Goal: Navigation & Orientation: Find specific page/section

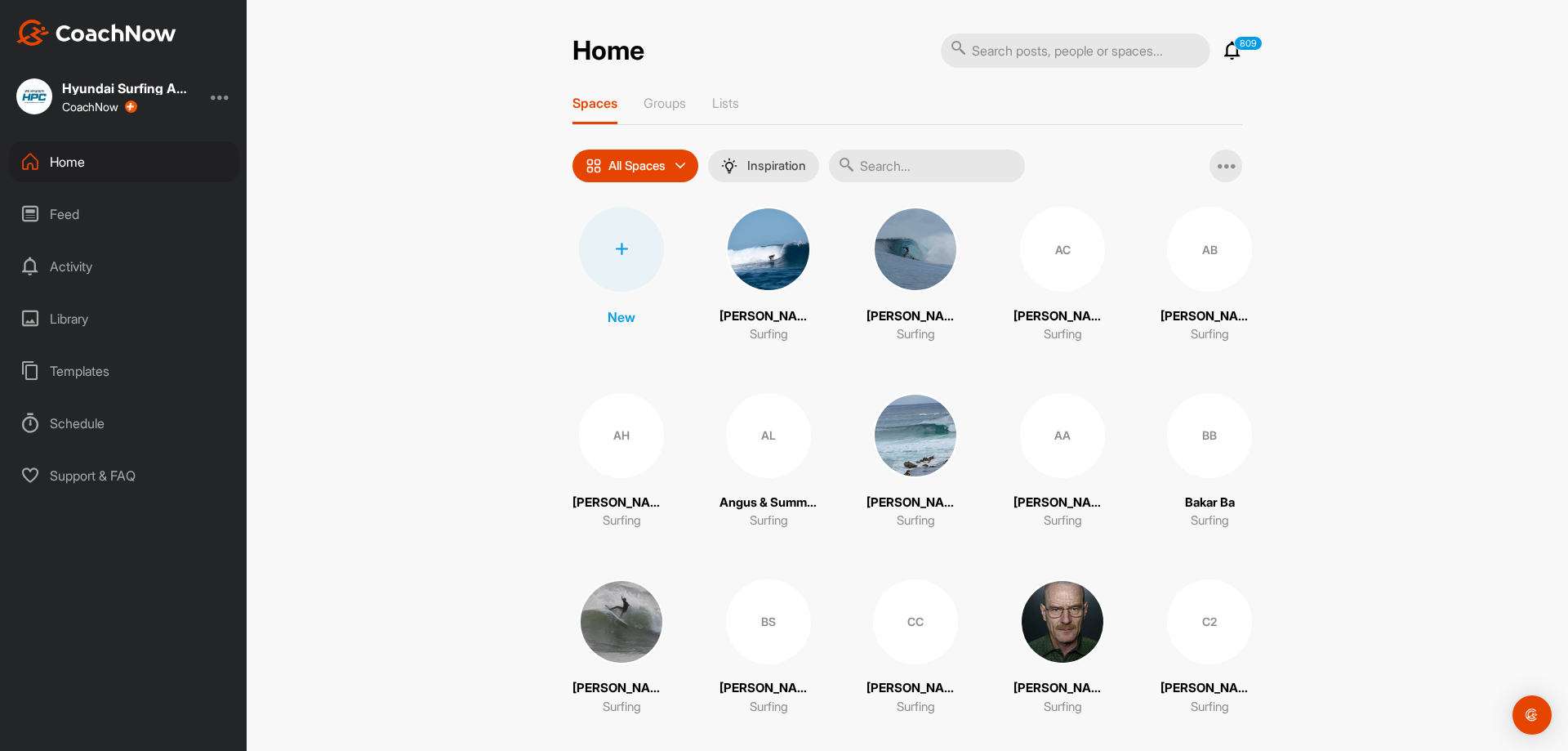
click at [671, 100] on p "Groups" at bounding box center [664, 103] width 42 height 17
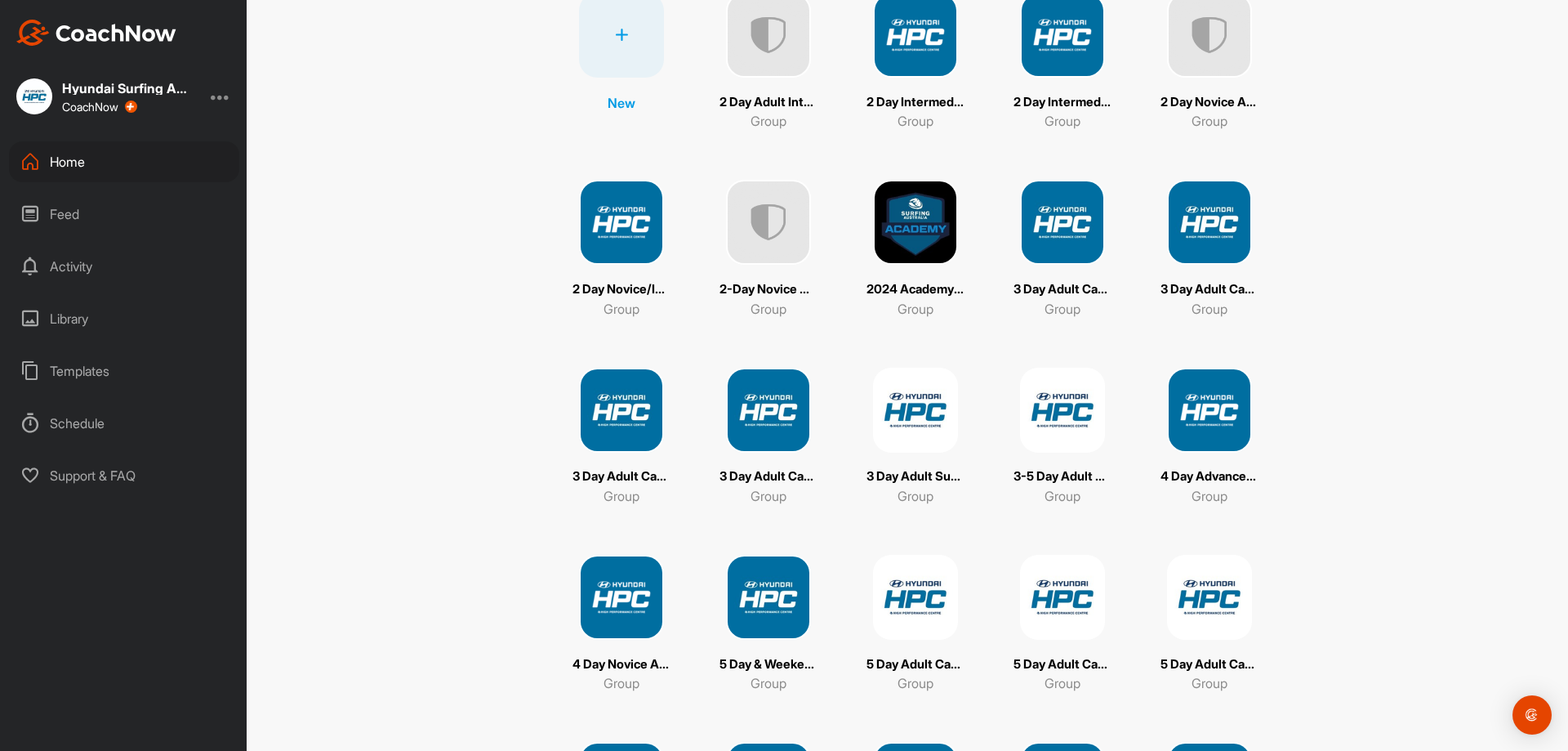
scroll to position [245, 0]
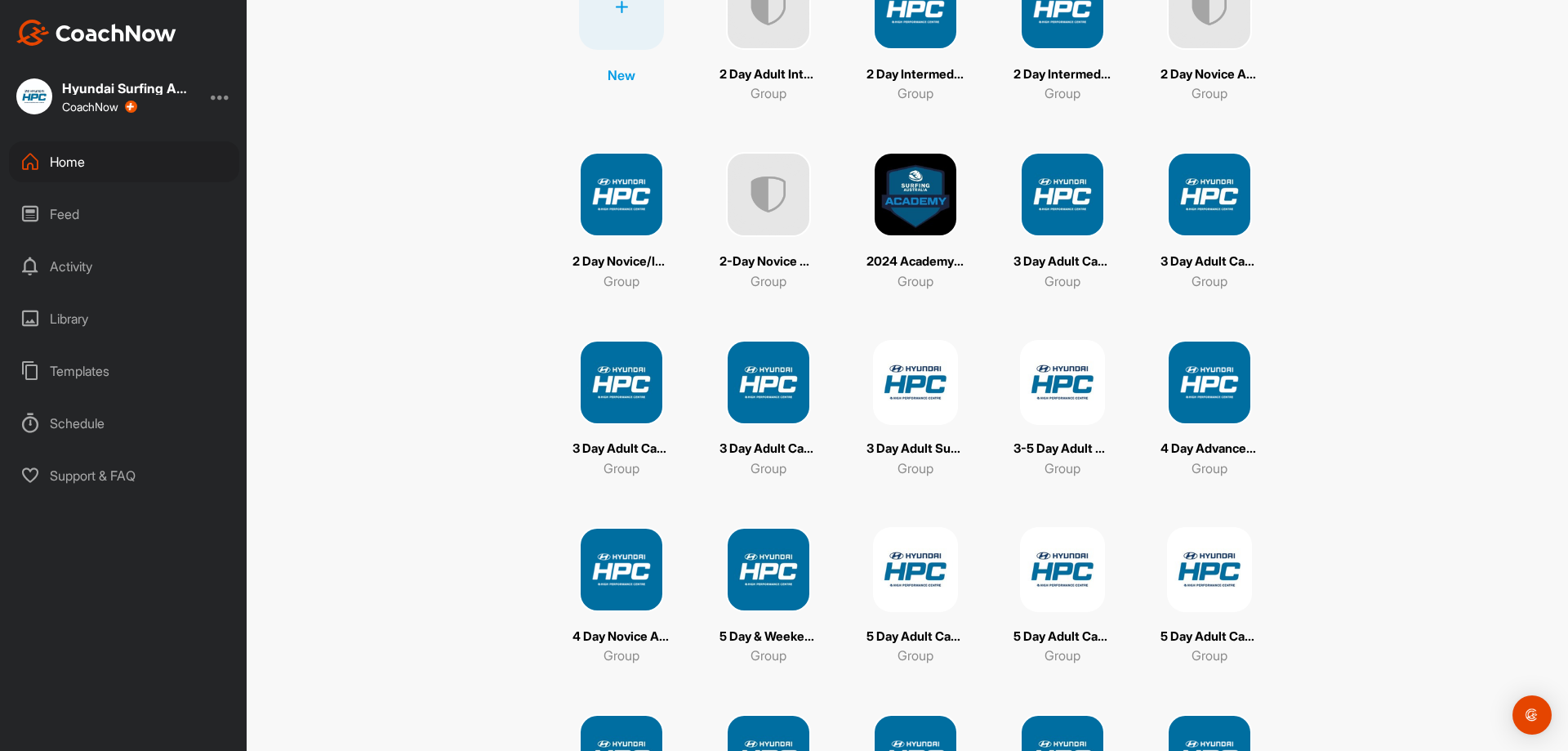
click at [626, 642] on p "4 Day Novice Adult Camp ([DATE]-[DATE])" at bounding box center [621, 636] width 98 height 19
